Goal: Information Seeking & Learning: Find specific fact

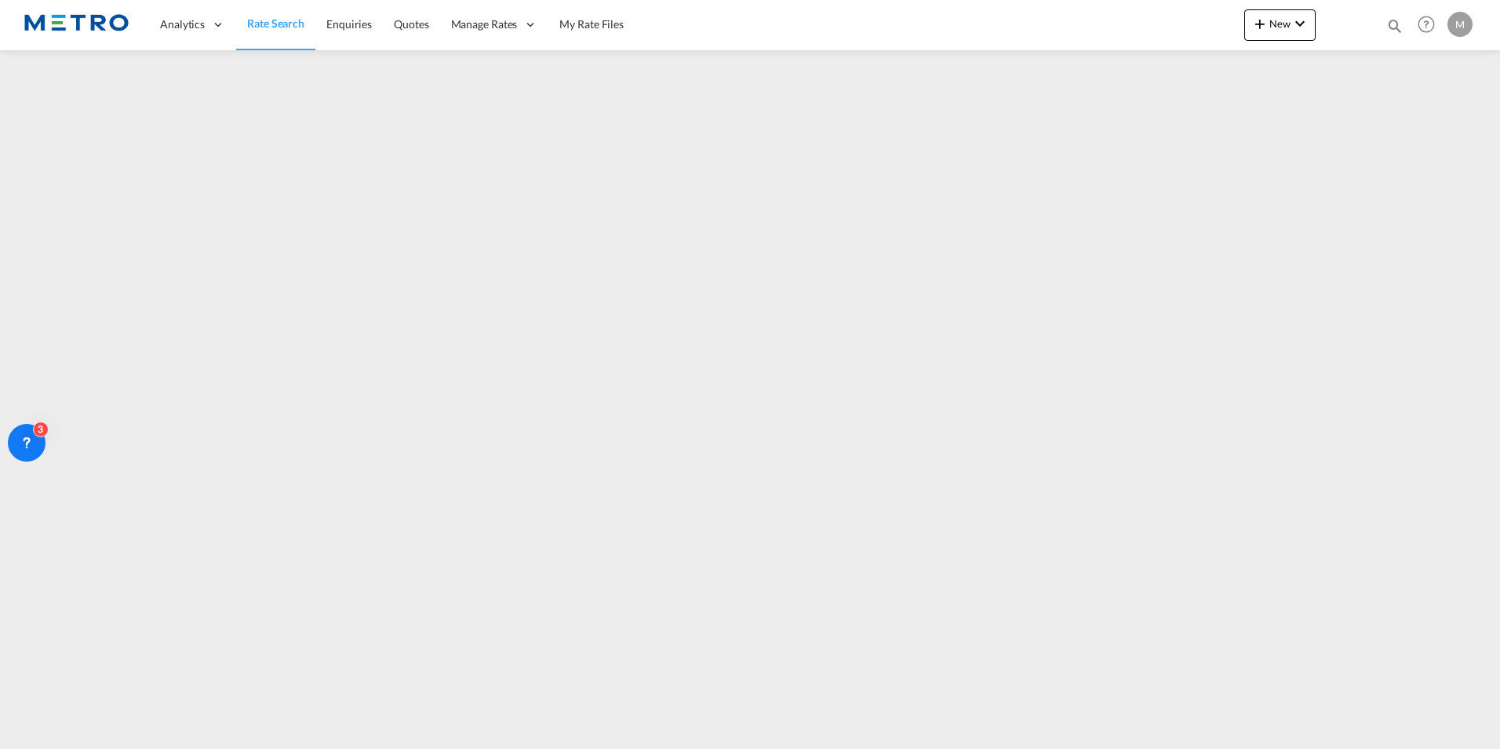
click at [289, 35] on link "Rate Search" at bounding box center [275, 24] width 79 height 51
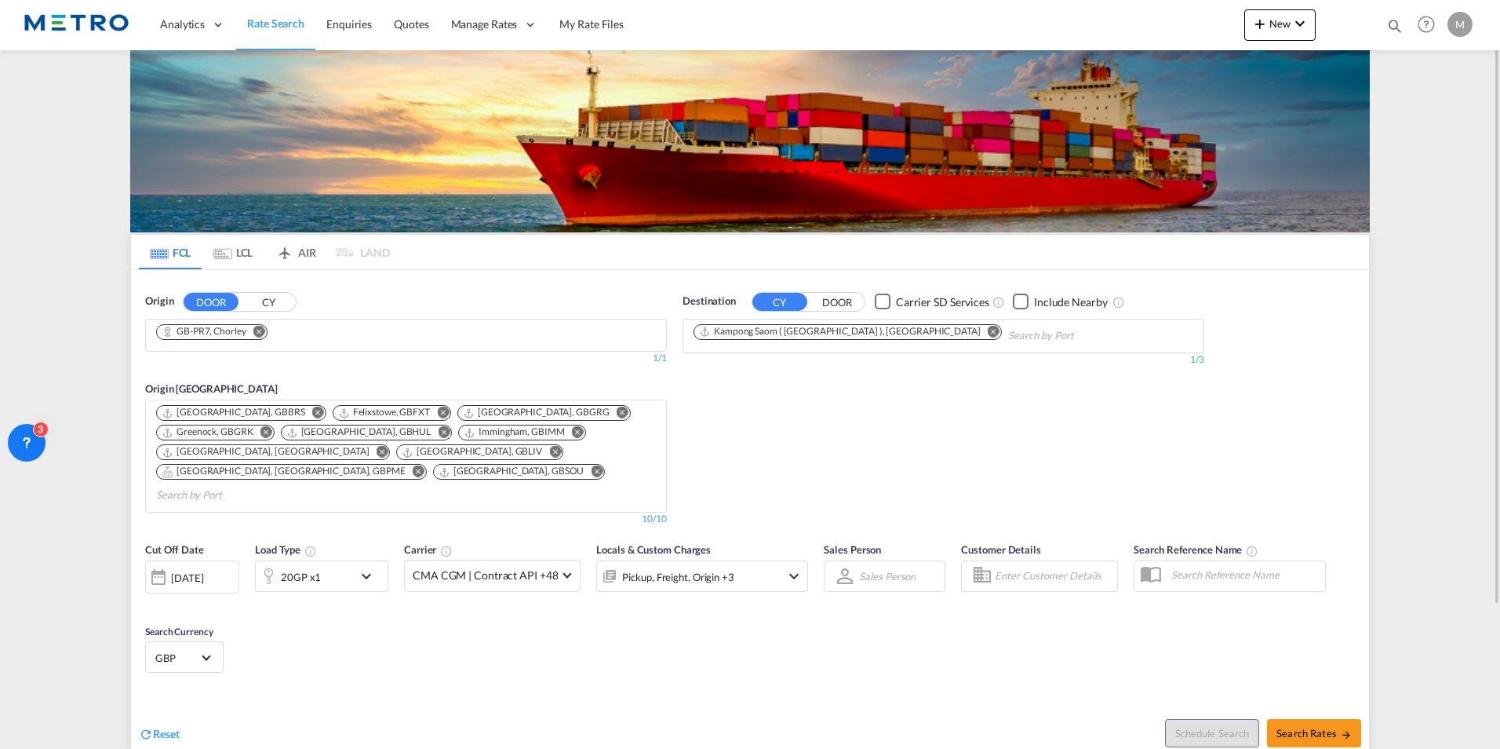
click at [165, 727] on span "Reset" at bounding box center [166, 733] width 27 height 13
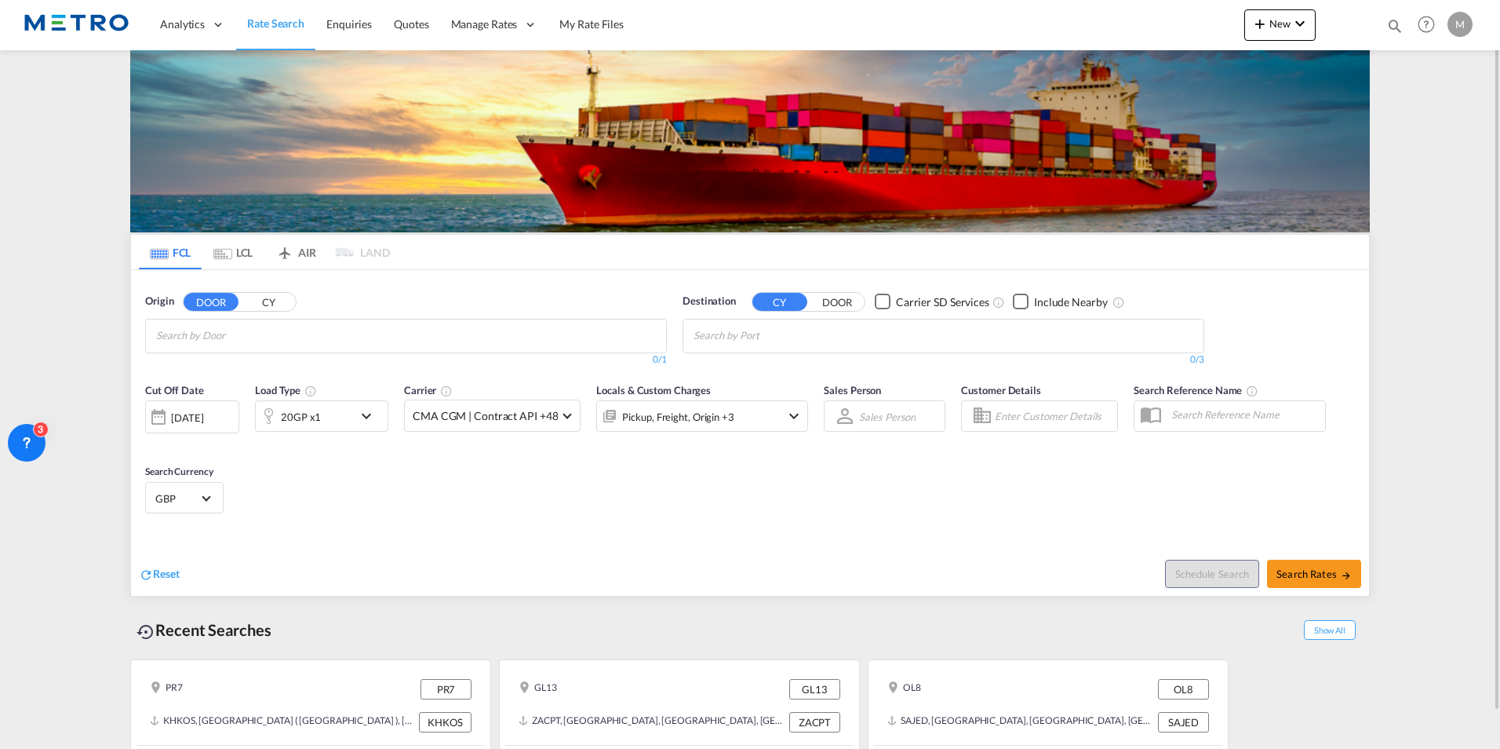
click at [173, 568] on span "Reset" at bounding box center [166, 573] width 27 height 13
drag, startPoint x: 173, startPoint y: 565, endPoint x: 281, endPoint y: 341, distance: 248.1
click at [281, 341] on input "Chips input." at bounding box center [230, 335] width 149 height 25
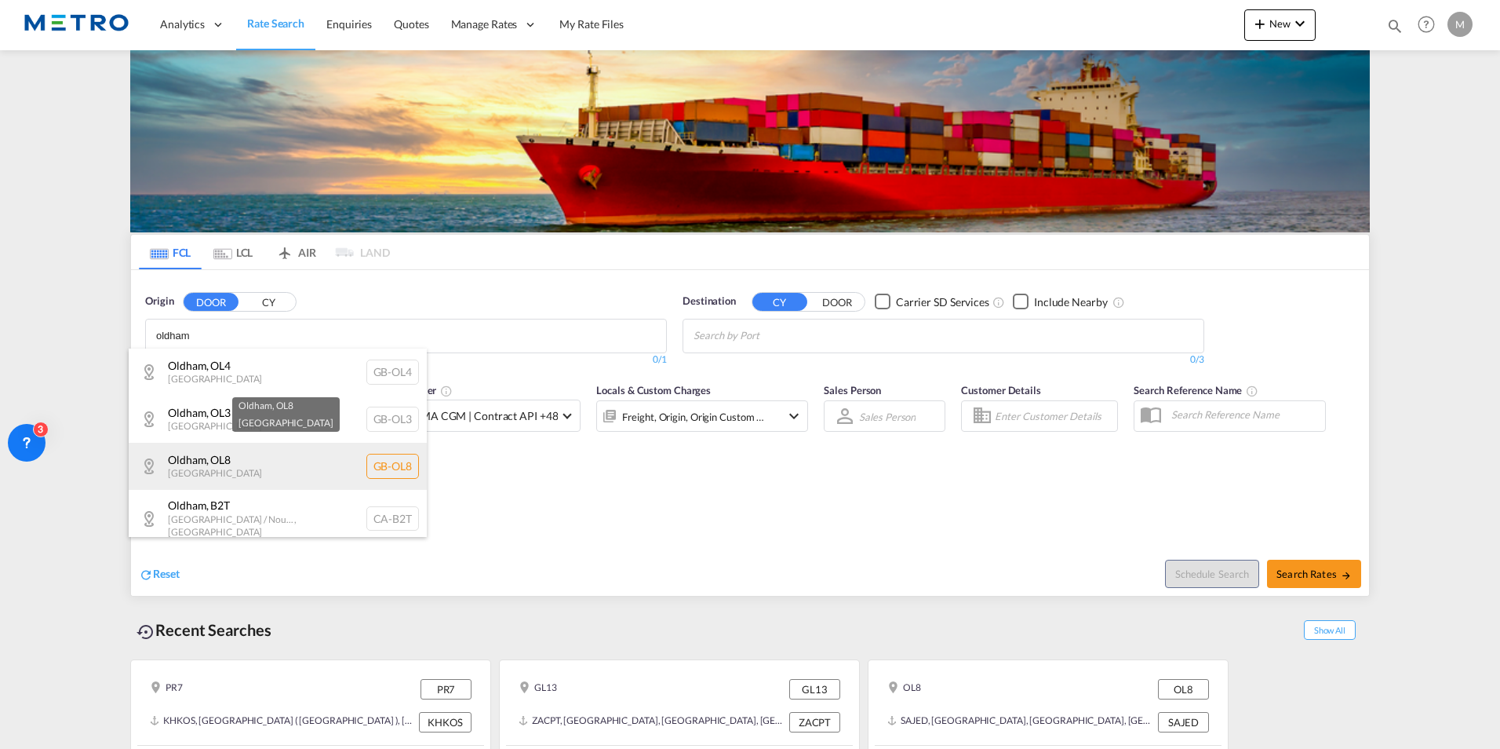
type input "oldham"
click at [282, 474] on div "Oldham , OL8 [GEOGRAPHIC_DATA] [GEOGRAPHIC_DATA]-OL8" at bounding box center [278, 466] width 298 height 47
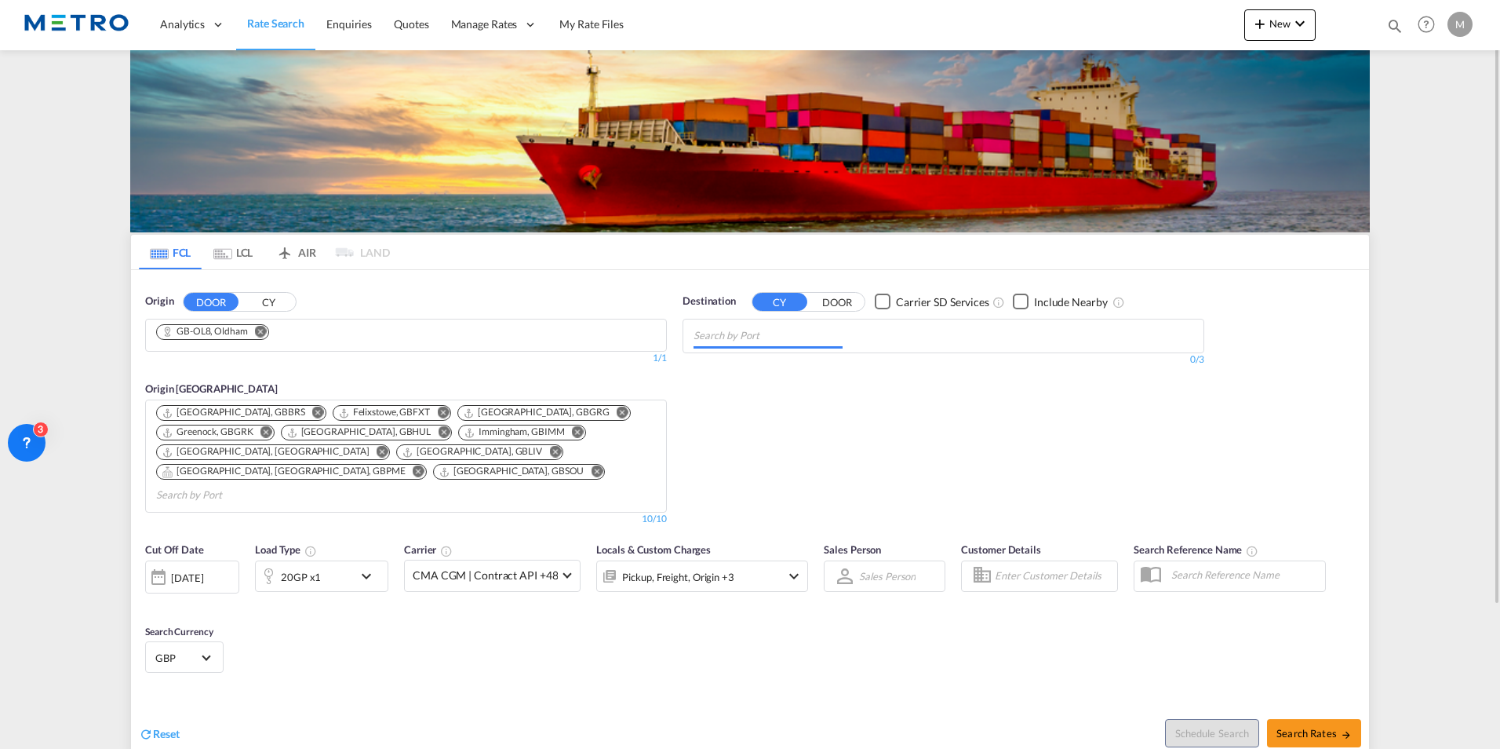
click at [757, 340] on input "Chips input." at bounding box center [768, 335] width 149 height 25
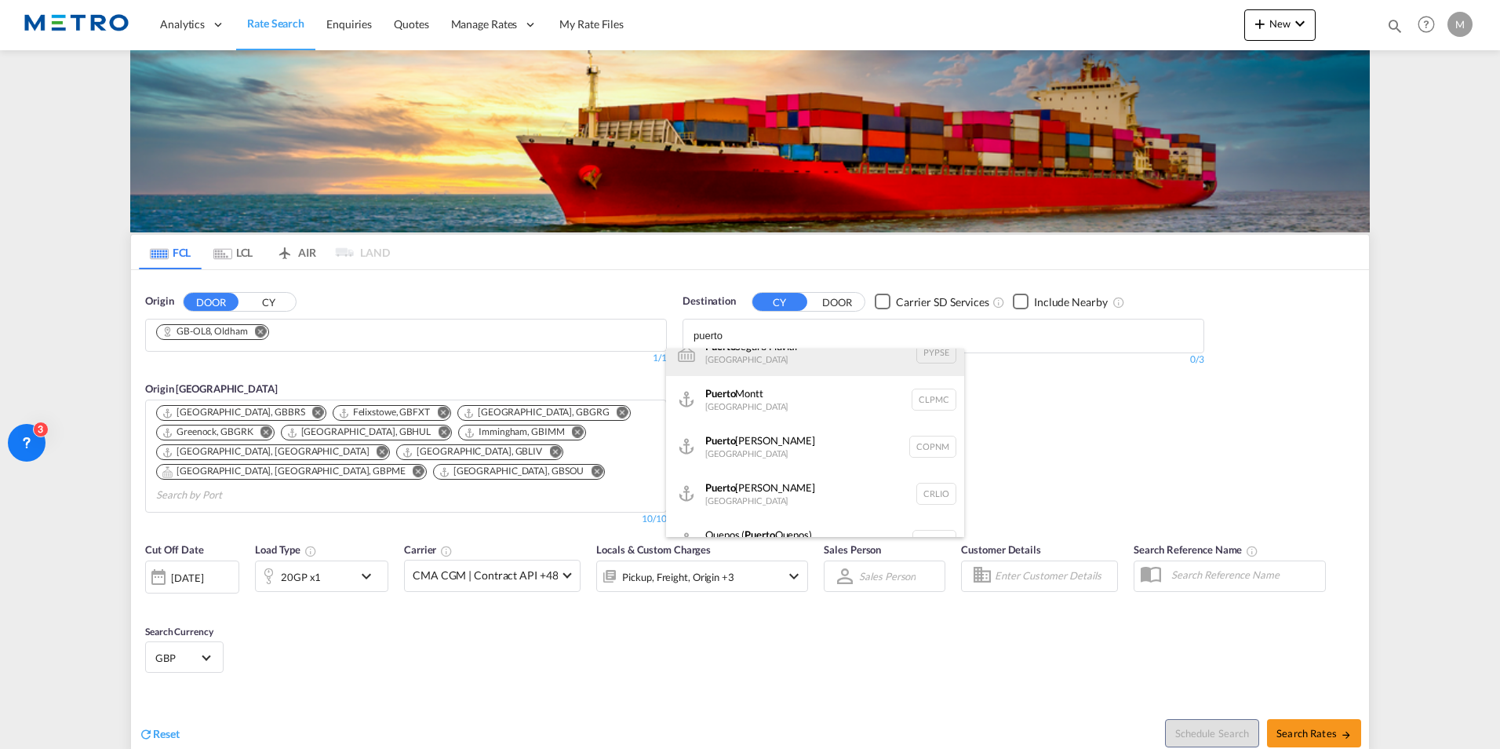
scroll to position [392, 0]
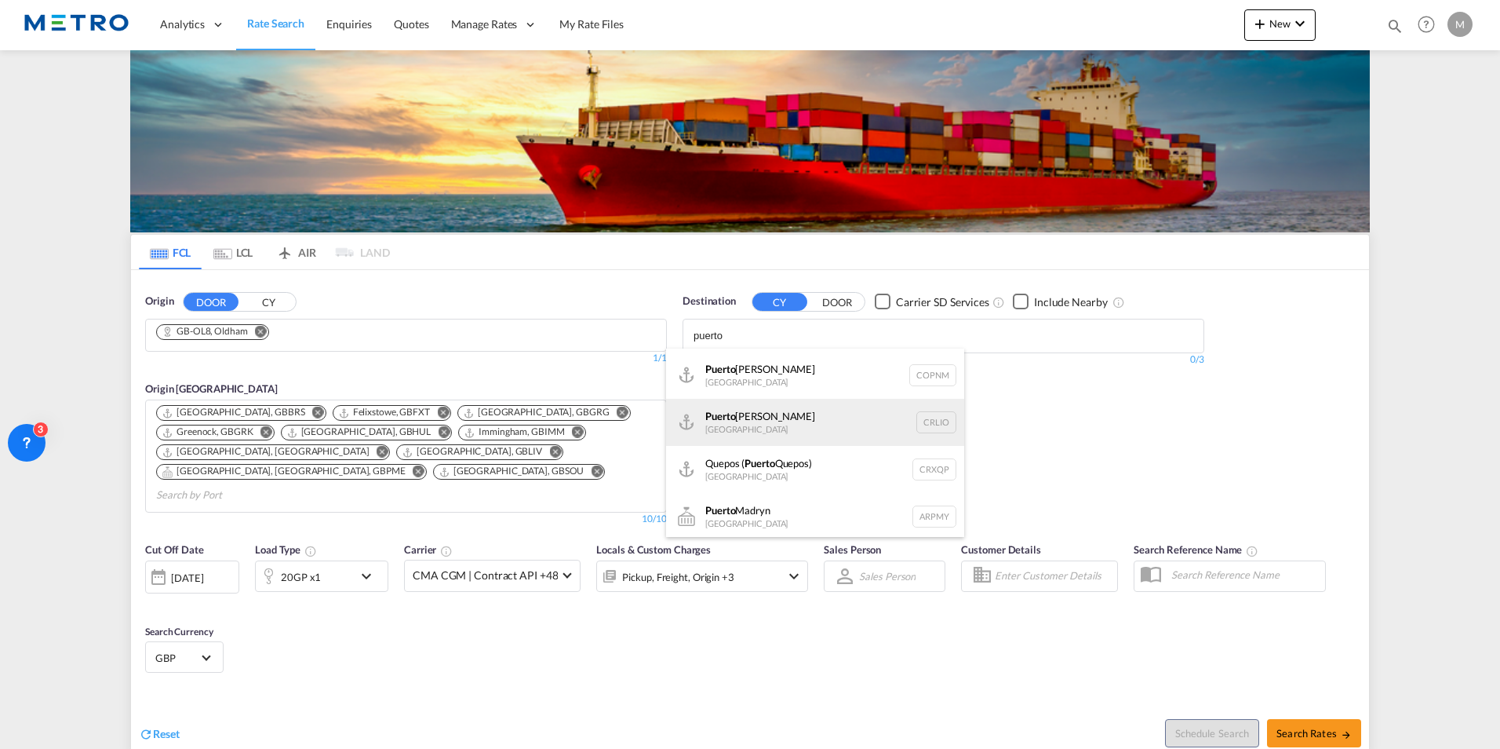
type input "puerto"
click at [849, 415] on div "Puerto [PERSON_NAME] [GEOGRAPHIC_DATA] CRLIO" at bounding box center [815, 422] width 298 height 47
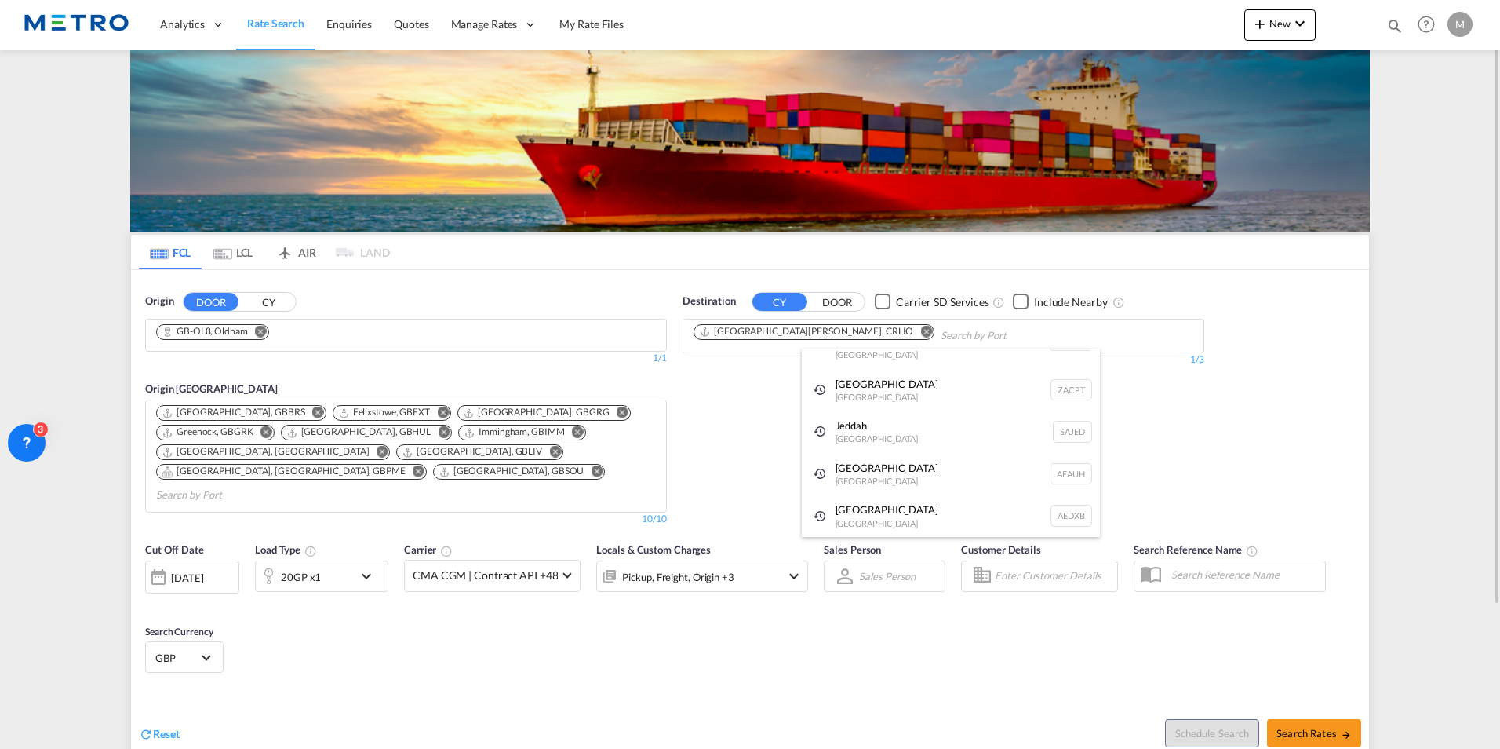
scroll to position [24, 0]
click at [1320, 727] on span "Search Rates" at bounding box center [1314, 733] width 75 height 13
type input "OL8 to CRLIO / [DATE]"
